Goal: Task Accomplishment & Management: Manage account settings

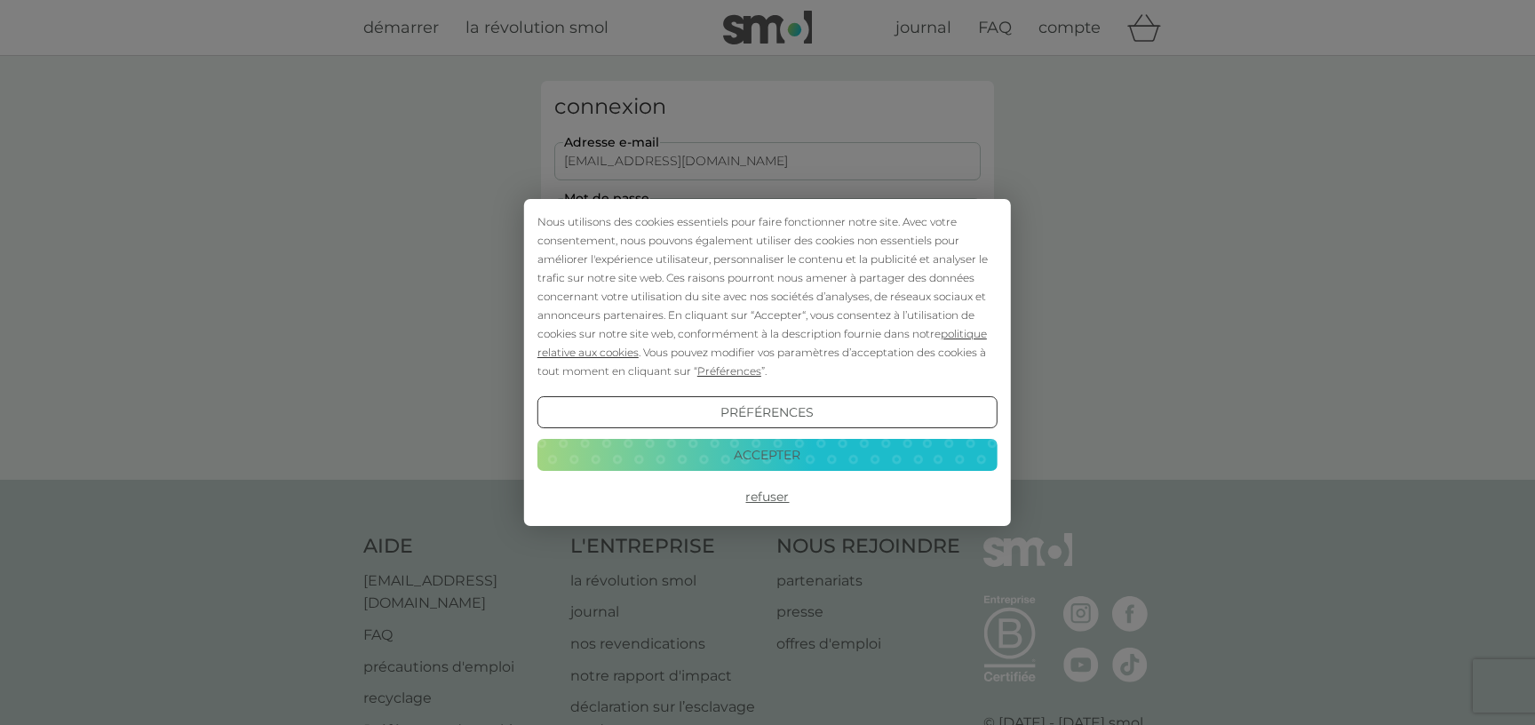
click at [773, 450] on button "Accepter" at bounding box center [768, 455] width 460 height 32
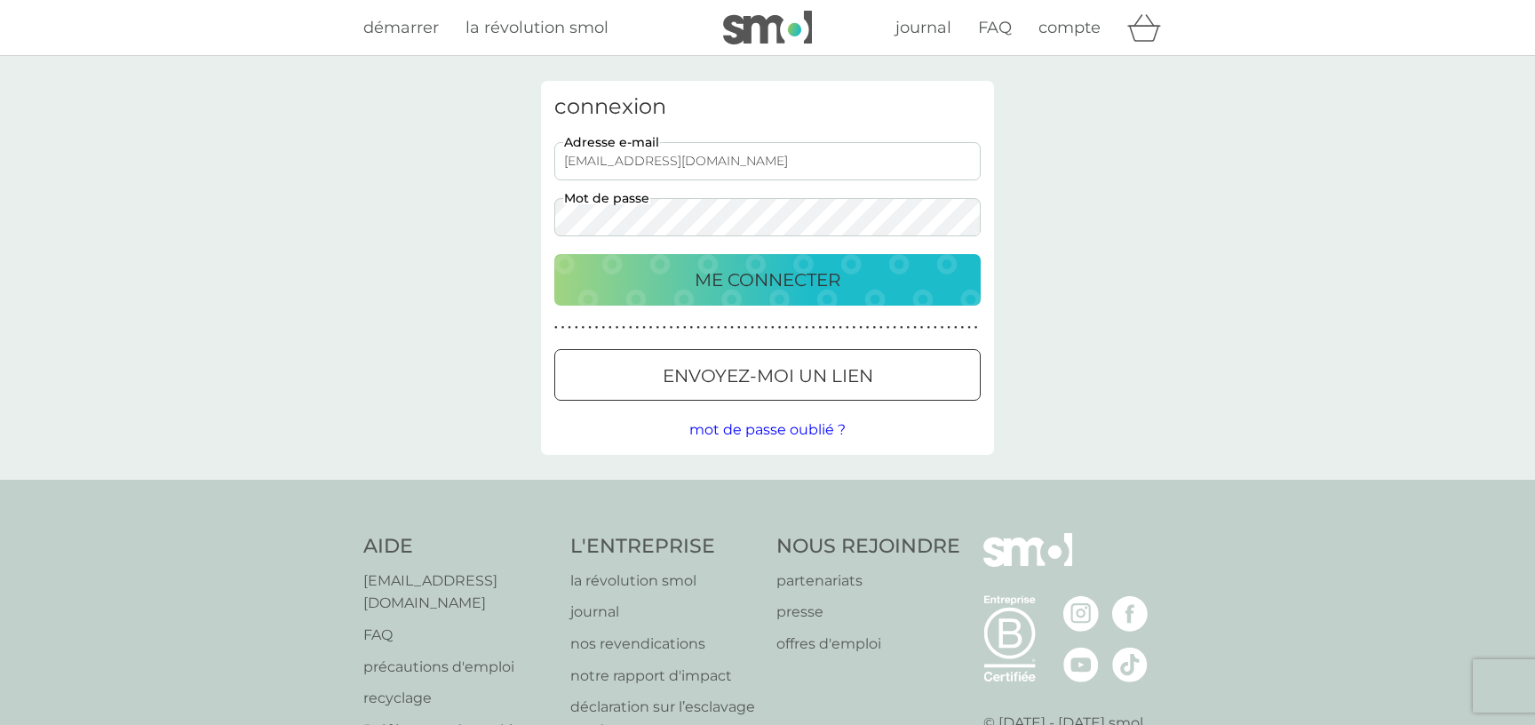
click at [768, 280] on p "ME CONNECTER" at bounding box center [768, 280] width 146 height 28
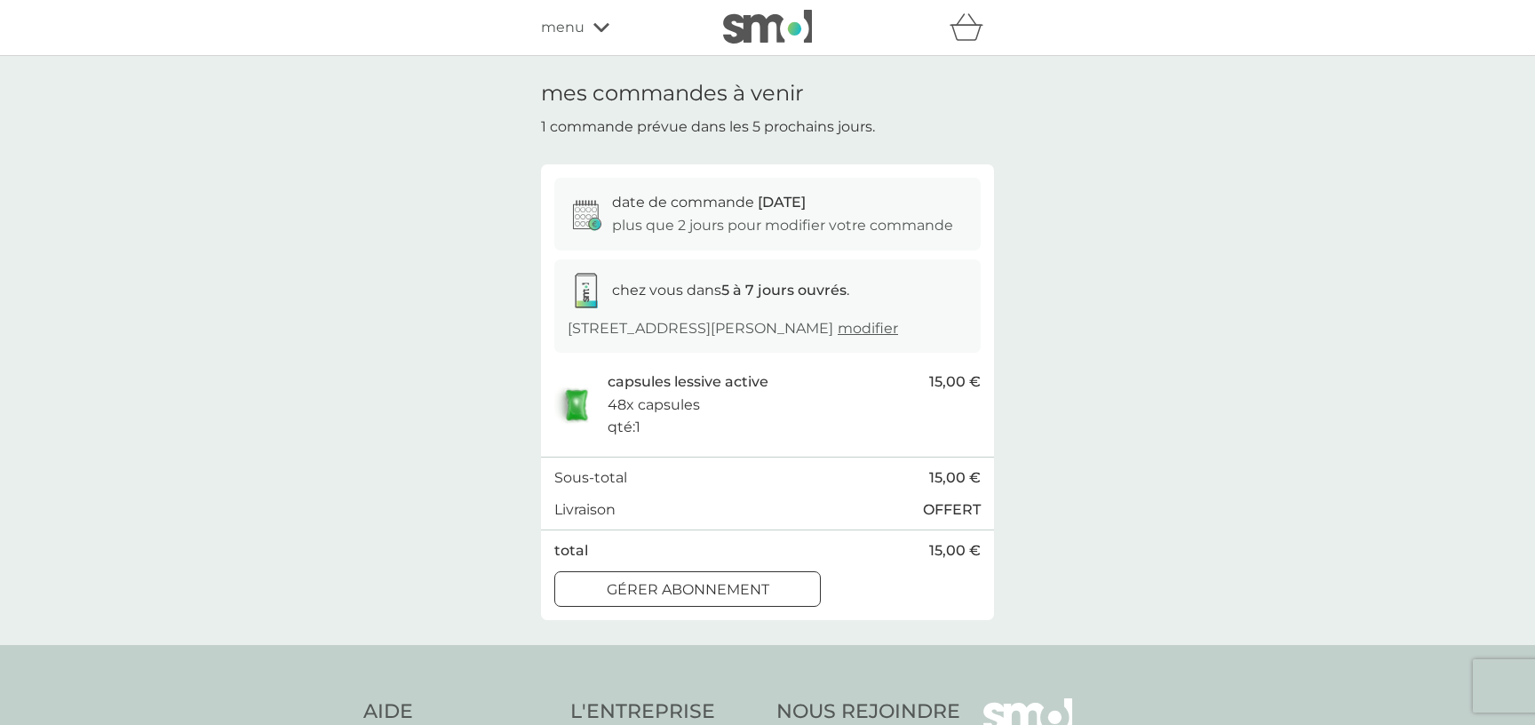
click at [635, 595] on p "Gérer abonnement" at bounding box center [688, 589] width 163 height 23
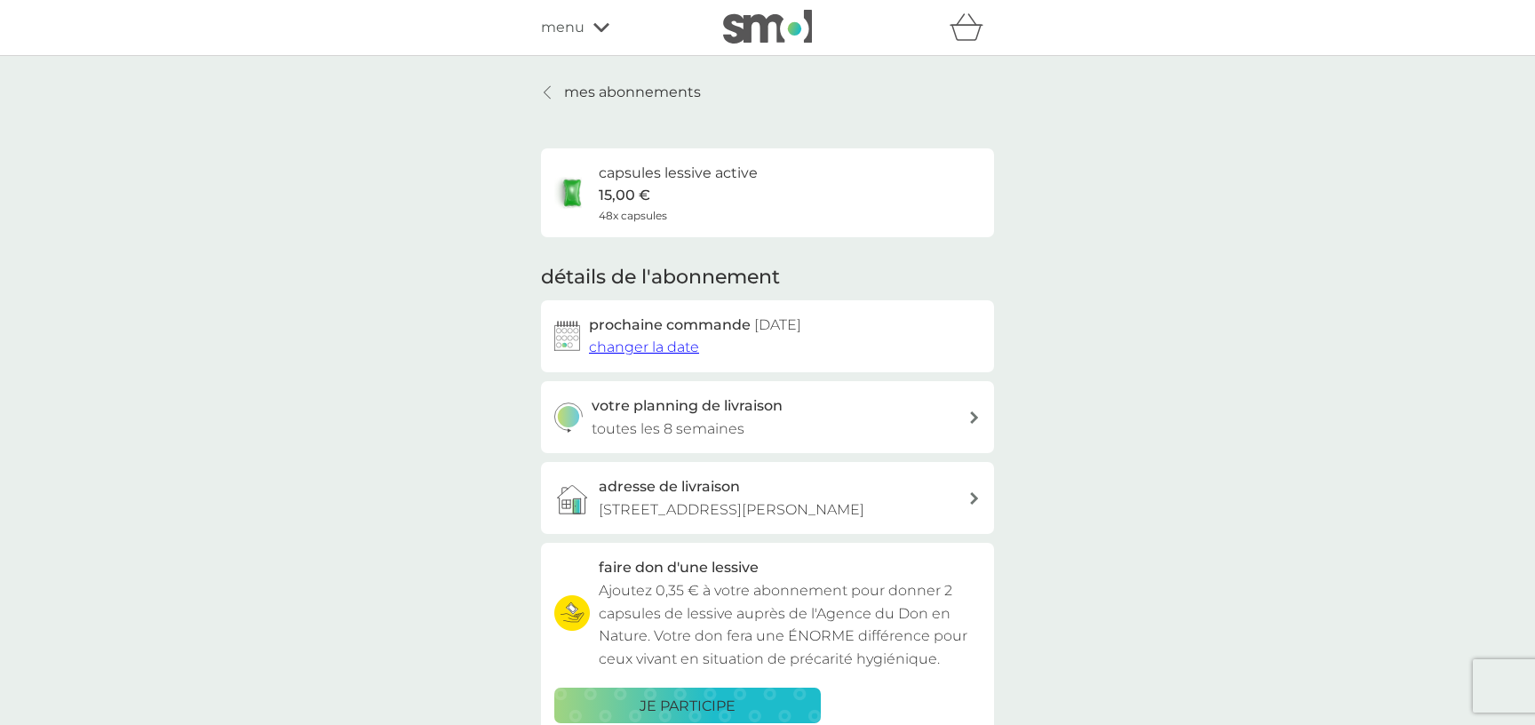
click at [599, 24] on icon at bounding box center [602, 27] width 16 height 11
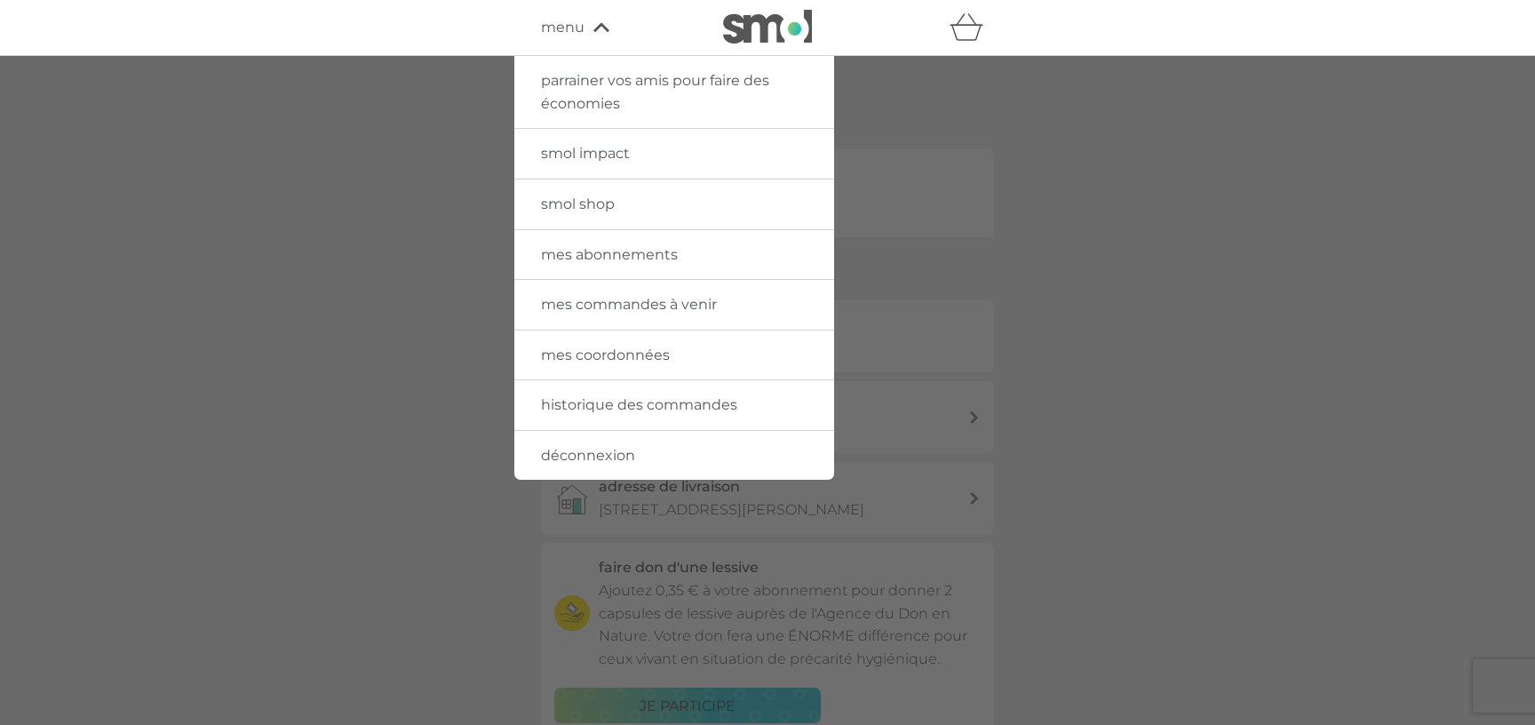
drag, startPoint x: 603, startPoint y: 299, endPoint x: 1035, endPoint y: 315, distance: 432.1
click at [604, 300] on span "mes commandes à venir" at bounding box center [629, 304] width 176 height 17
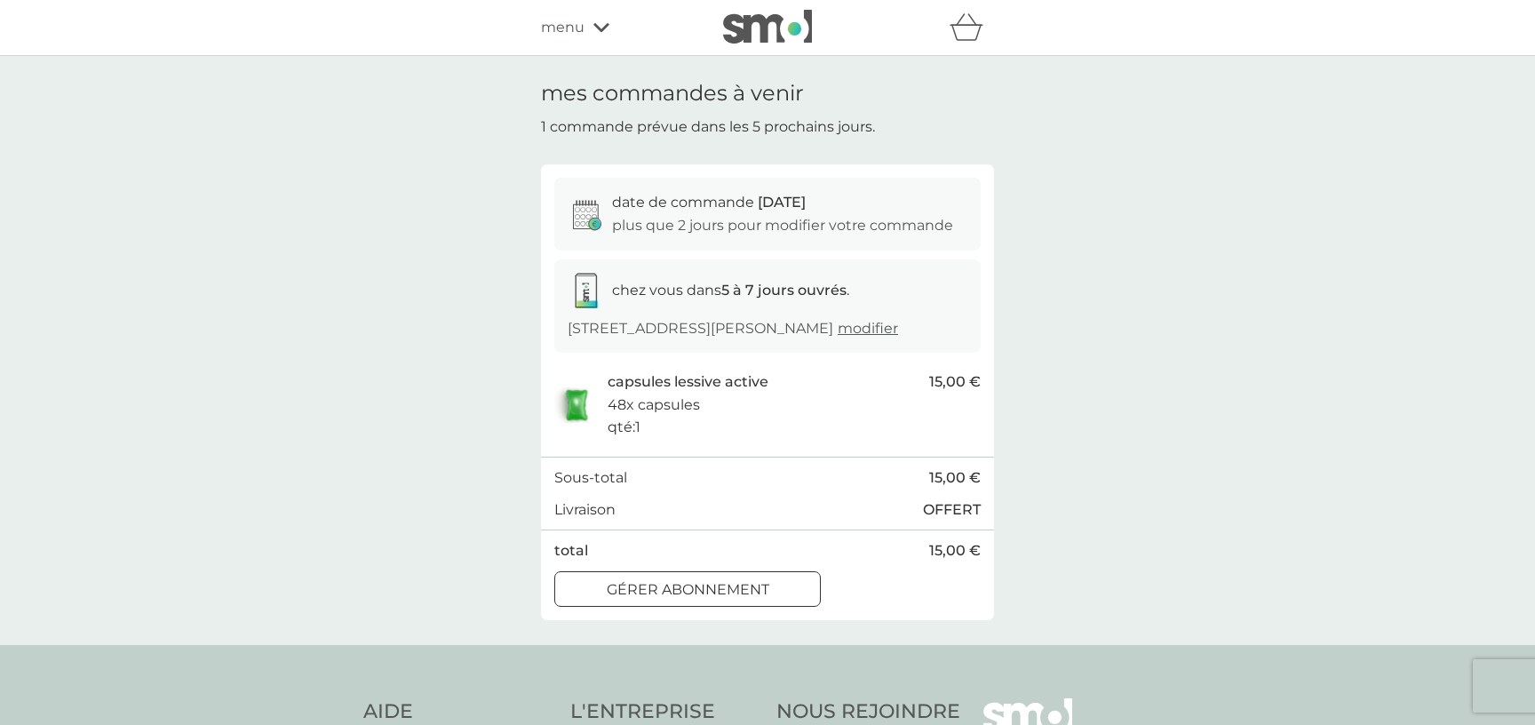
click at [595, 28] on icon at bounding box center [602, 27] width 16 height 11
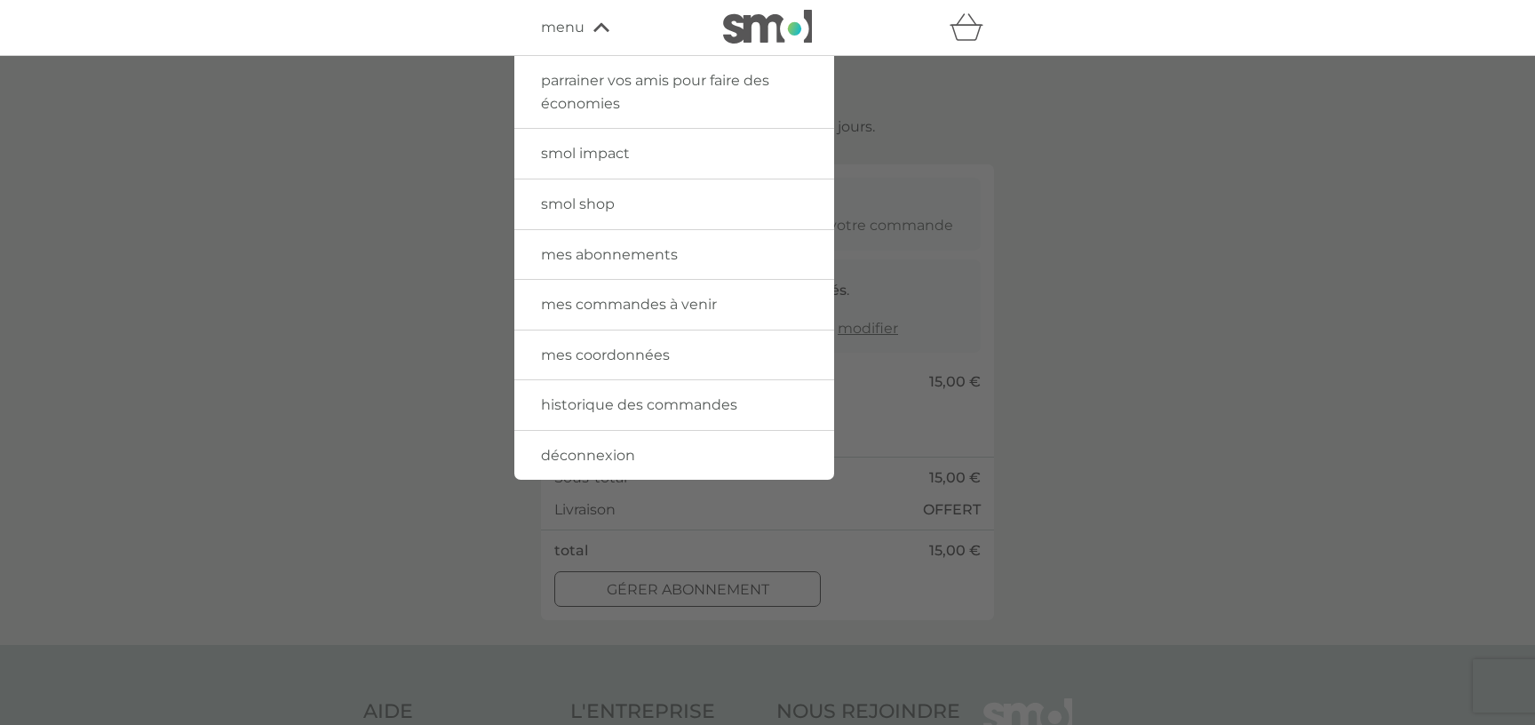
click at [659, 409] on span "historique des commandes" at bounding box center [639, 404] width 196 height 17
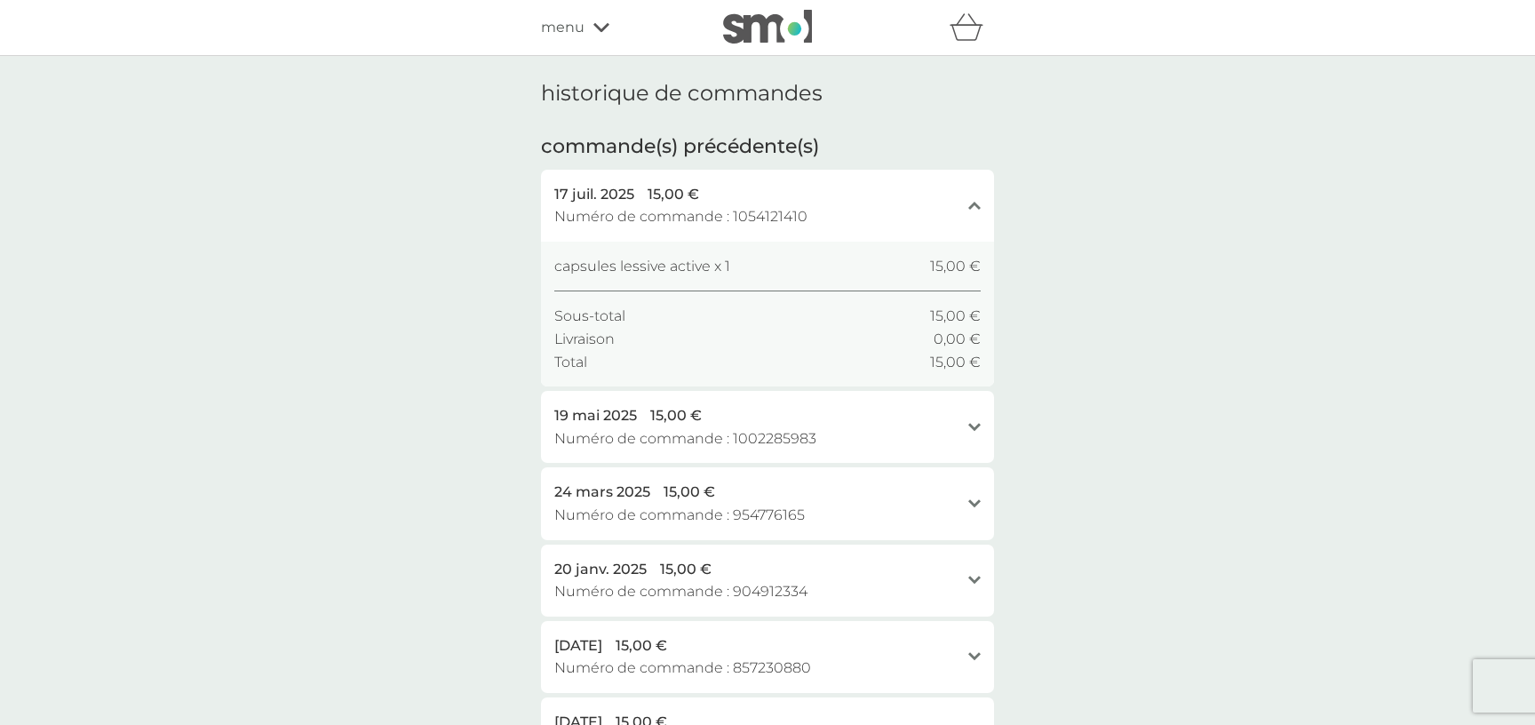
click at [603, 30] on icon at bounding box center [602, 27] width 16 height 9
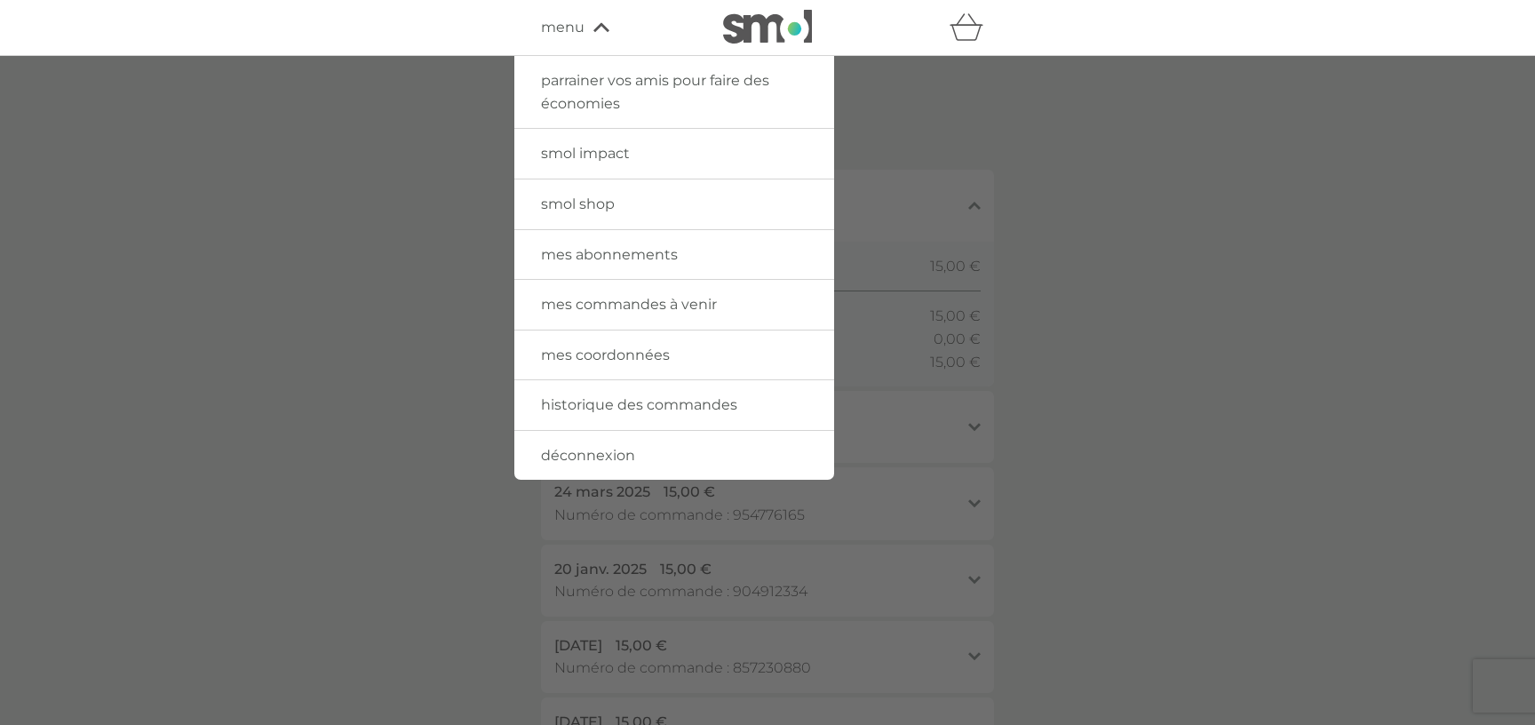
click at [638, 256] on span "mes abonnements" at bounding box center [609, 254] width 137 height 17
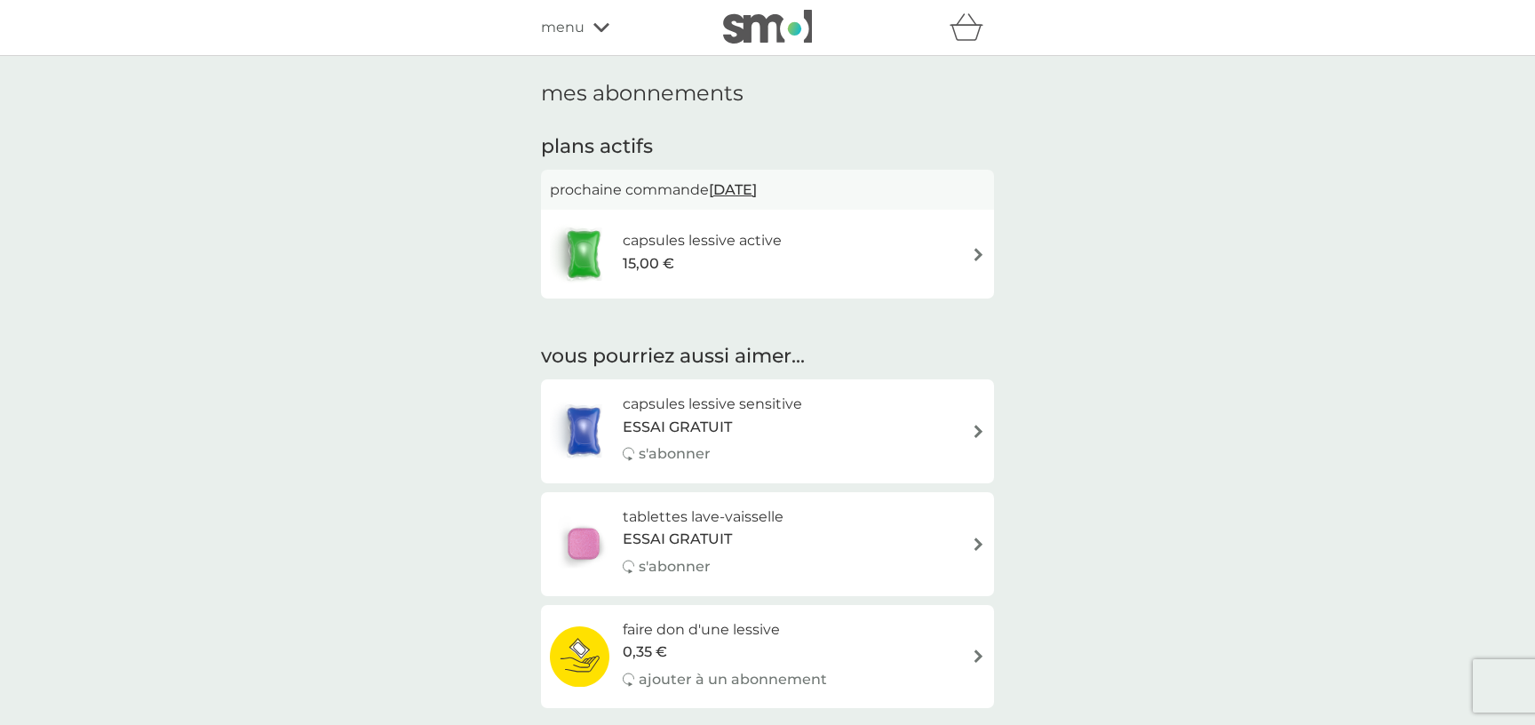
click at [977, 259] on img at bounding box center [978, 254] width 13 height 13
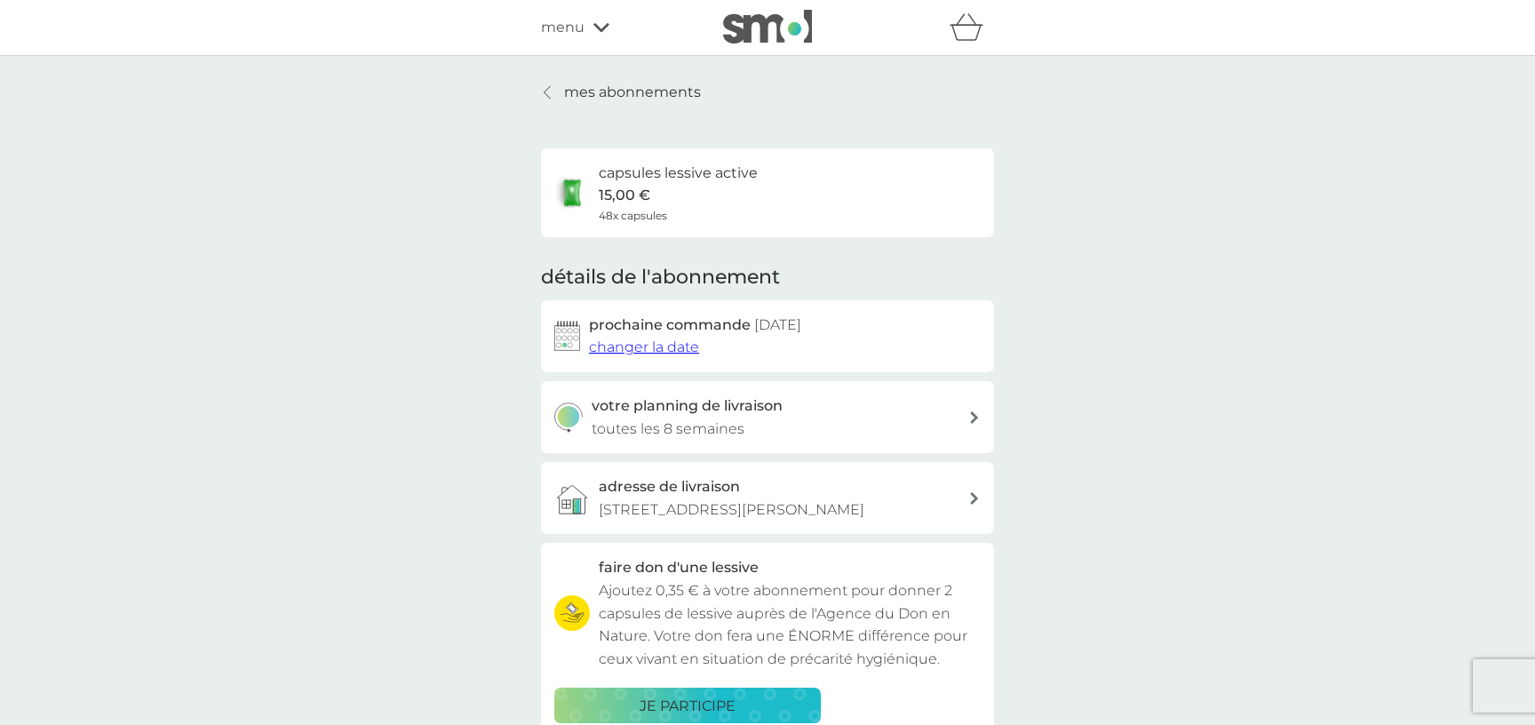
click at [969, 420] on div at bounding box center [975, 417] width 14 height 12
select select "56"
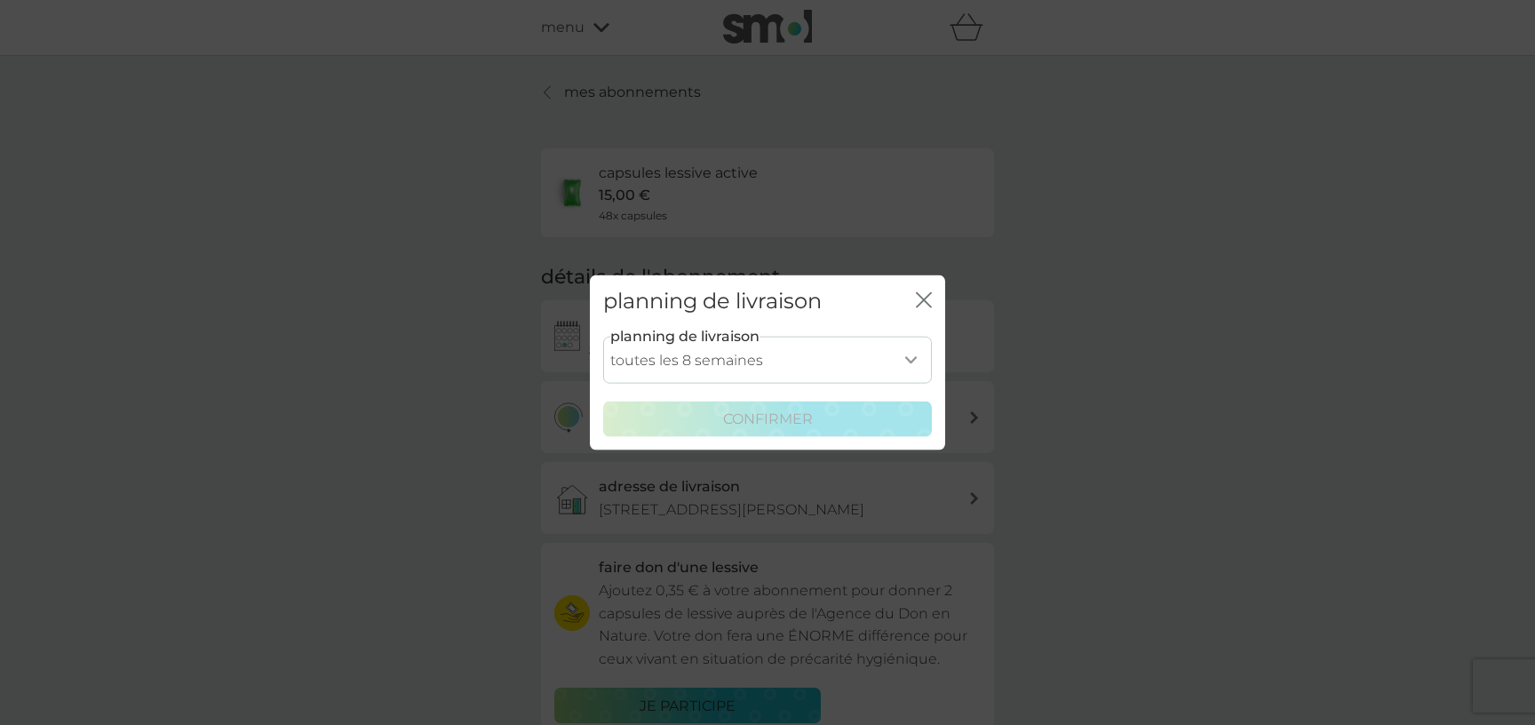
click at [603, 336] on select "toutes les 1 semaine toutes les 2 semaines toutes les 3 semaines toutes les 4 s…" at bounding box center [767, 359] width 329 height 47
click at [924, 300] on icon "fermer" at bounding box center [927, 300] width 7 height 14
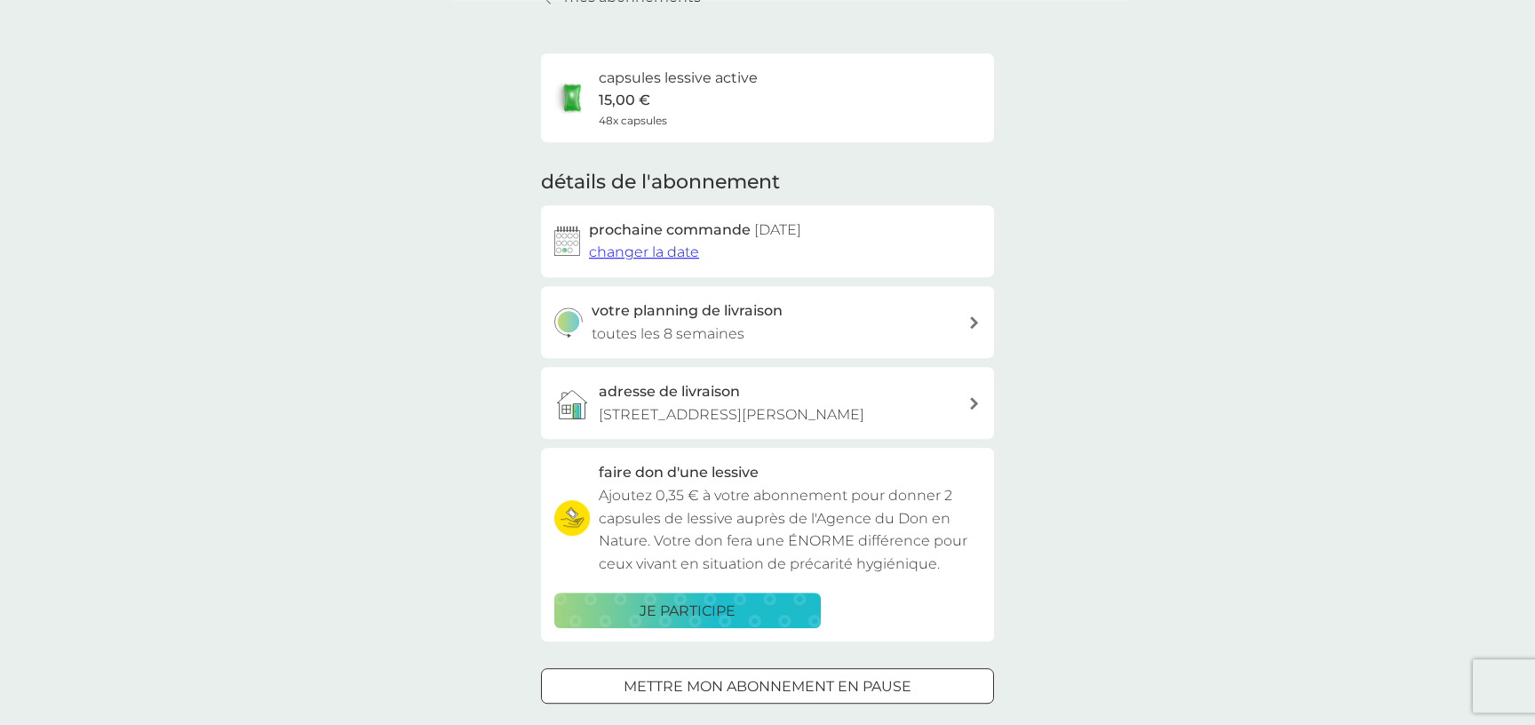
scroll to position [192, 0]
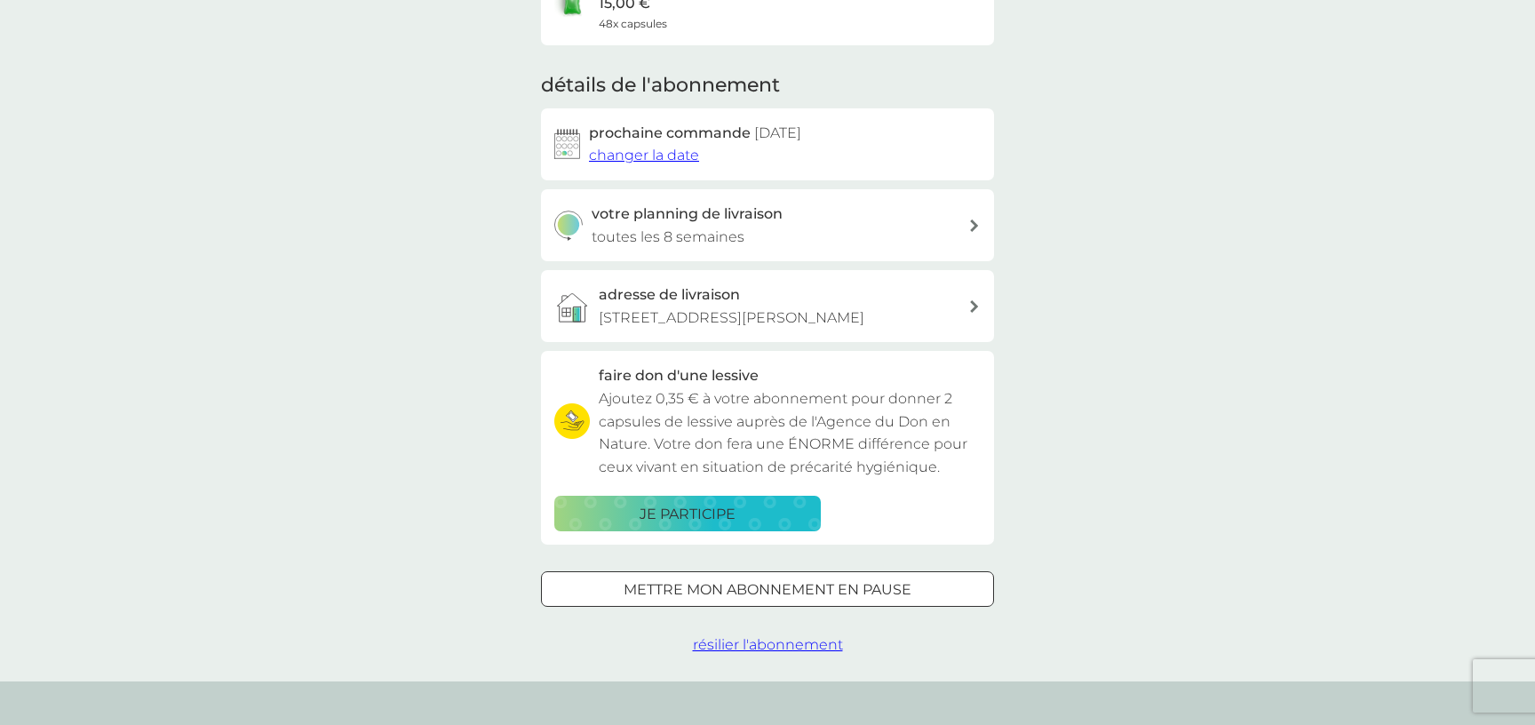
click at [675, 154] on span "changer la date" at bounding box center [644, 155] width 110 height 17
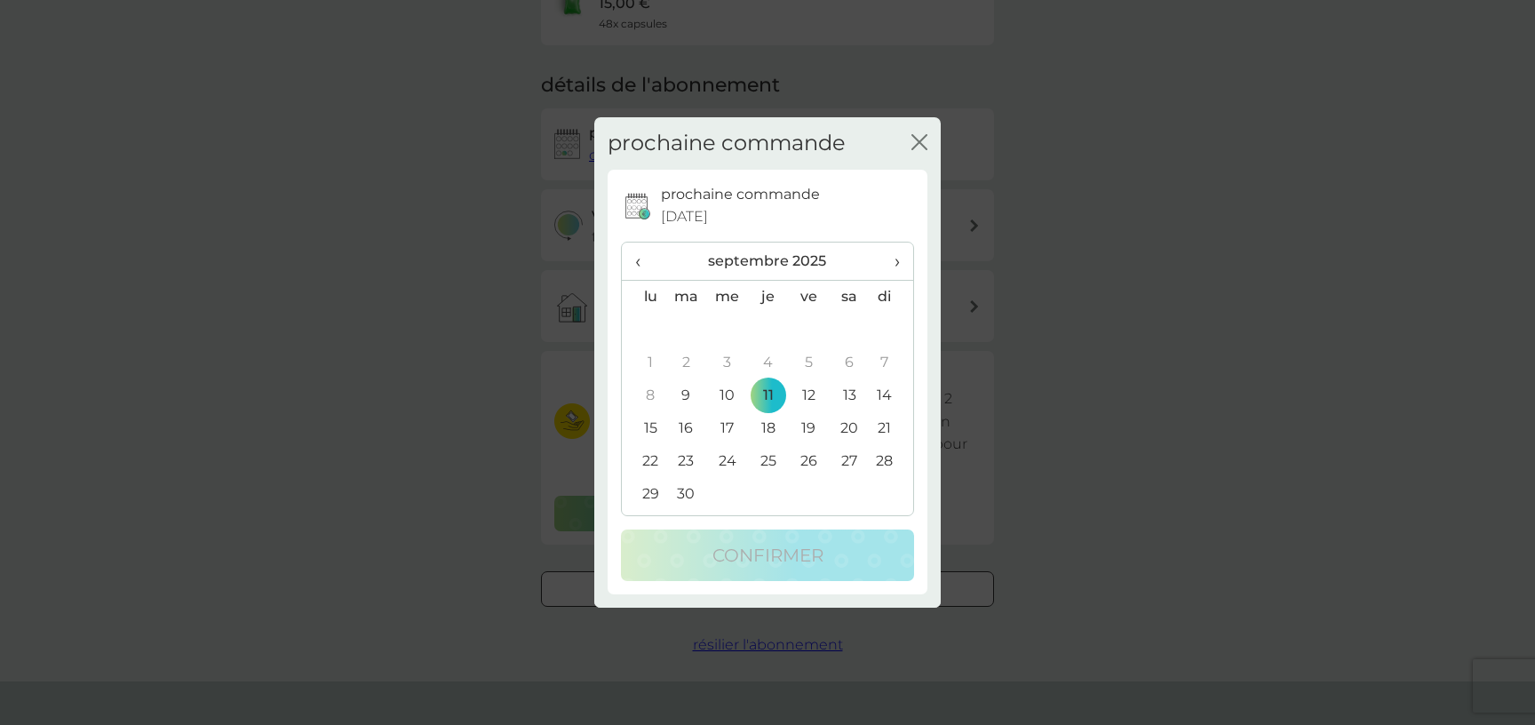
click at [921, 148] on icon "fermer" at bounding box center [920, 142] width 16 height 16
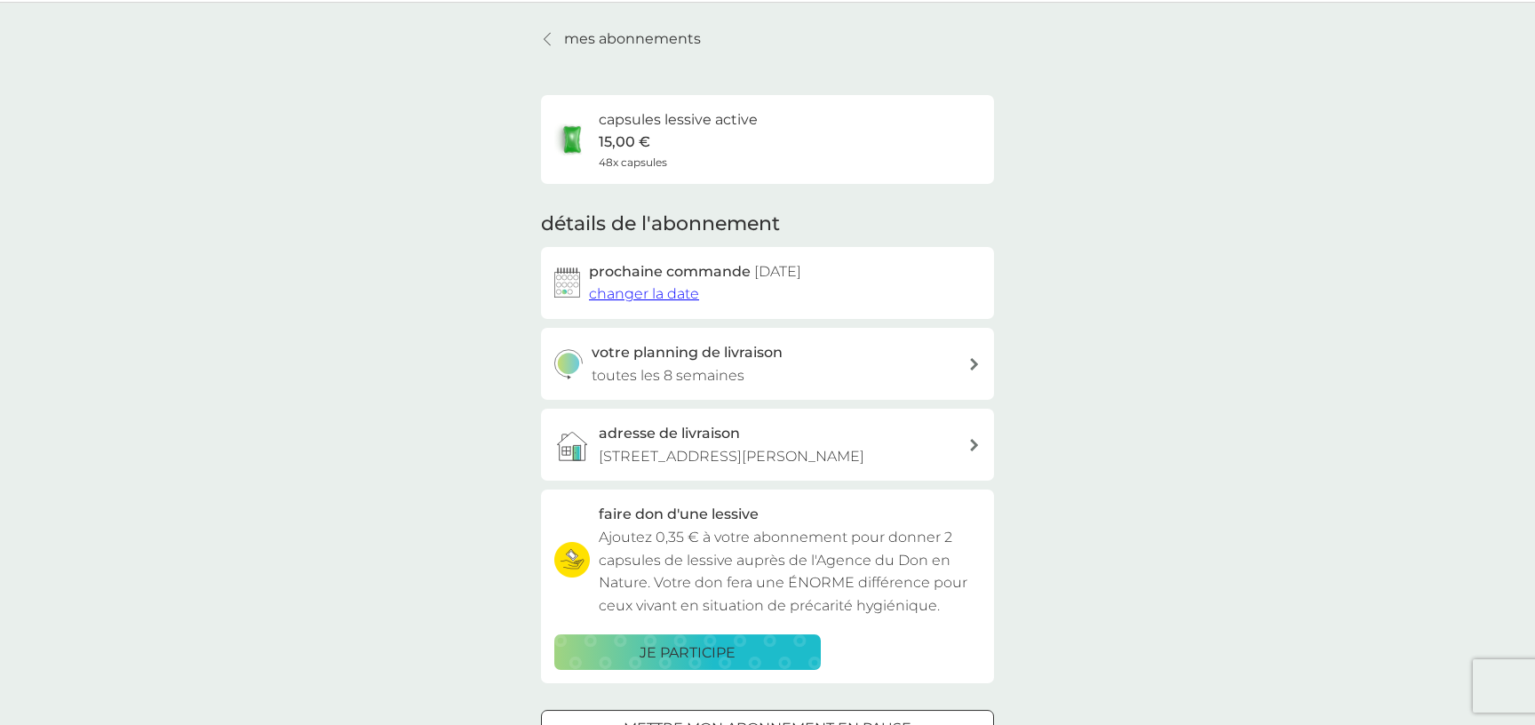
scroll to position [0, 0]
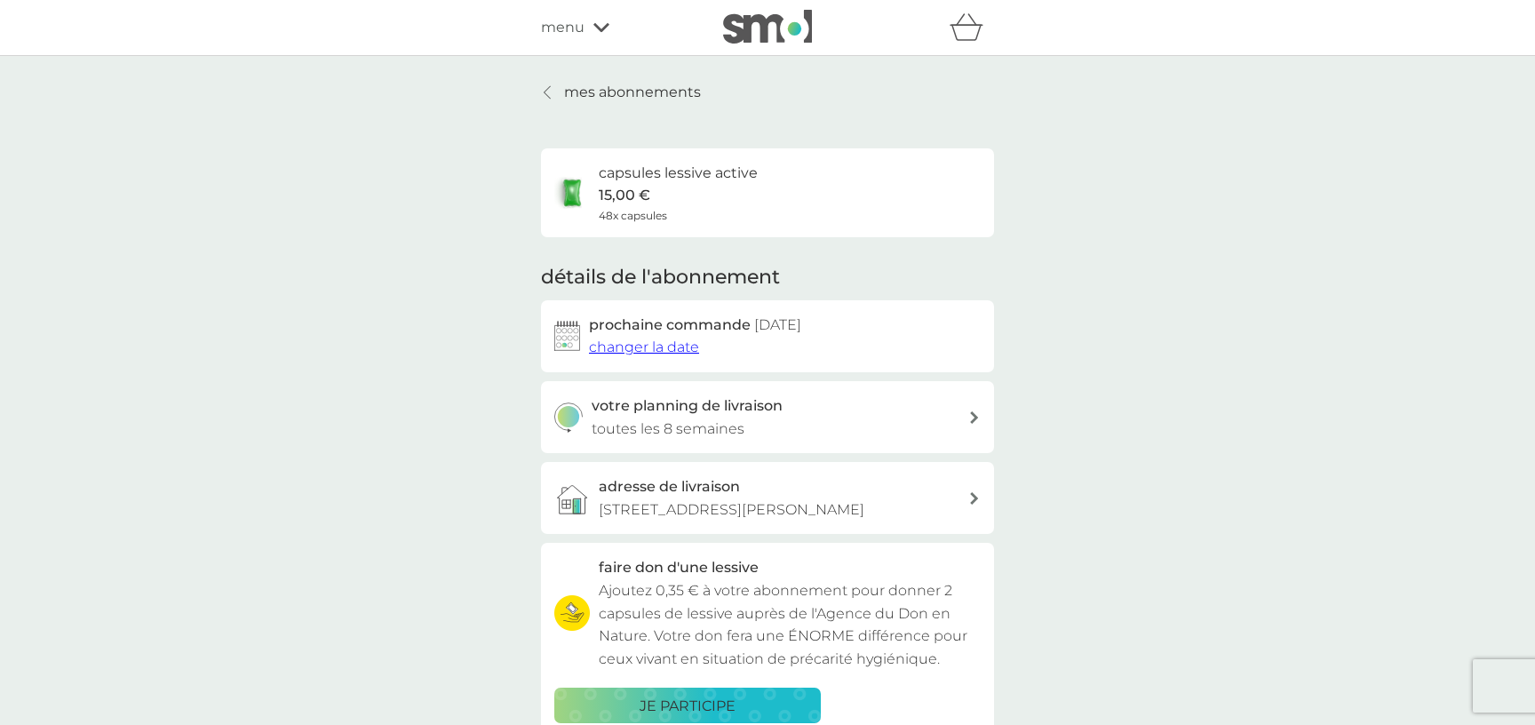
click at [596, 28] on icon at bounding box center [602, 27] width 16 height 9
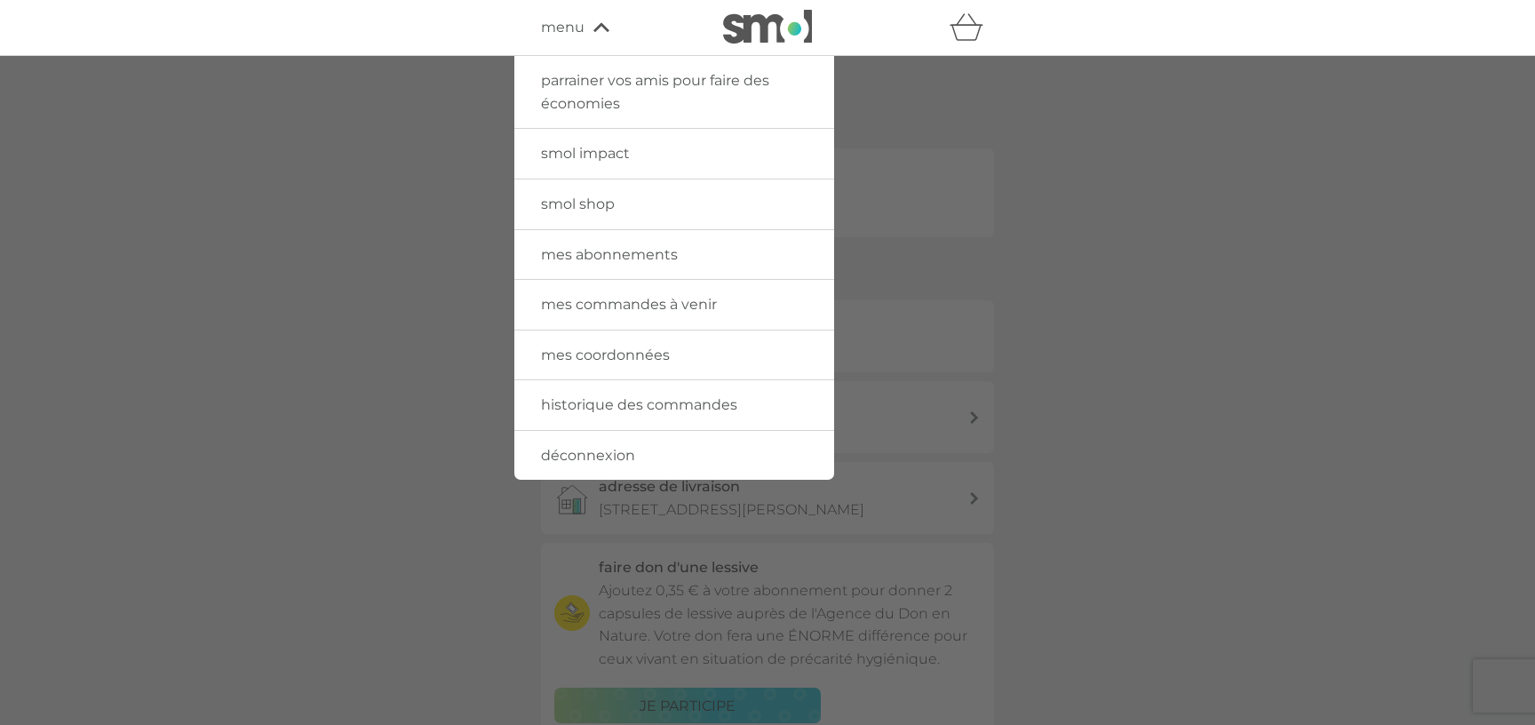
click at [612, 454] on span "déconnexion" at bounding box center [588, 455] width 94 height 17
